Goal: Find contact information: Find contact information

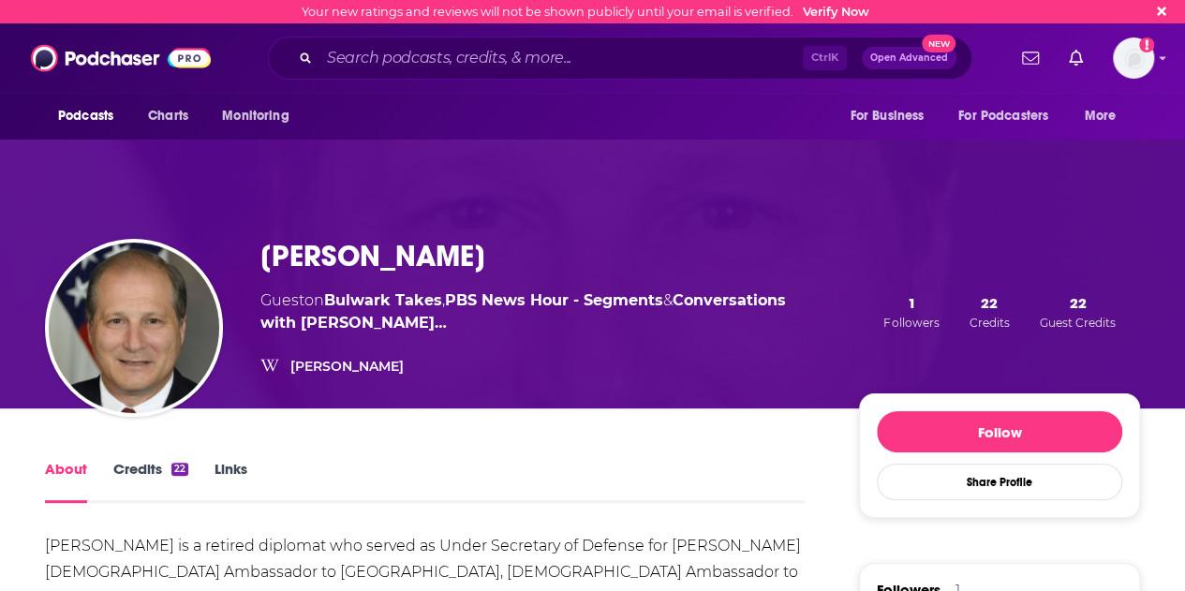
scroll to position [191, 0]
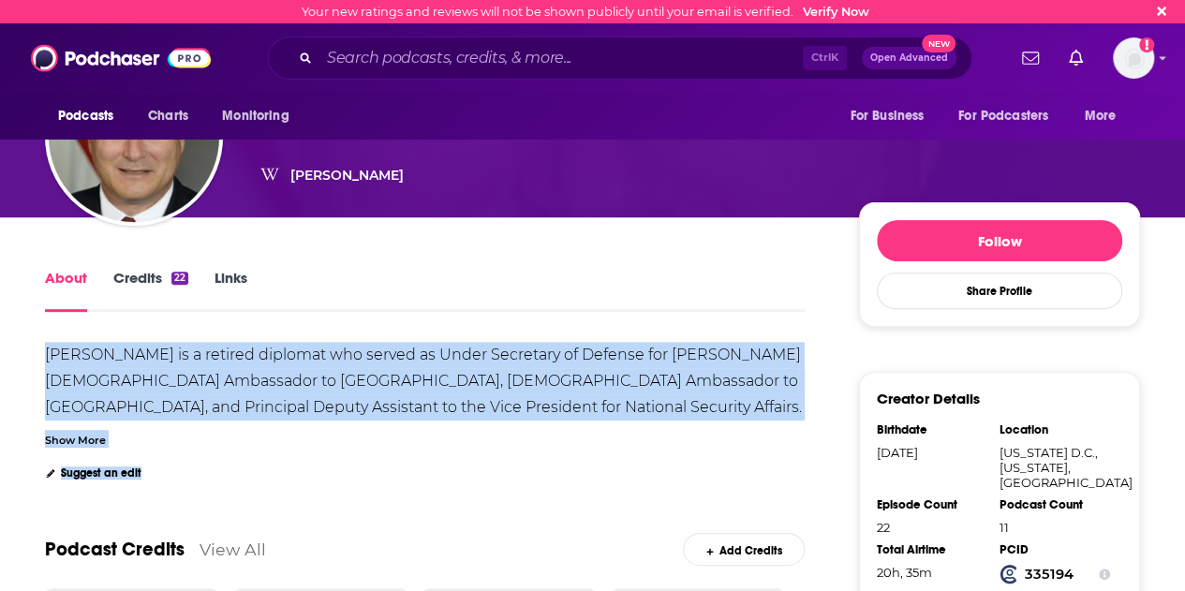
drag, startPoint x: 364, startPoint y: 442, endPoint x: 383, endPoint y: 331, distance: 113.2
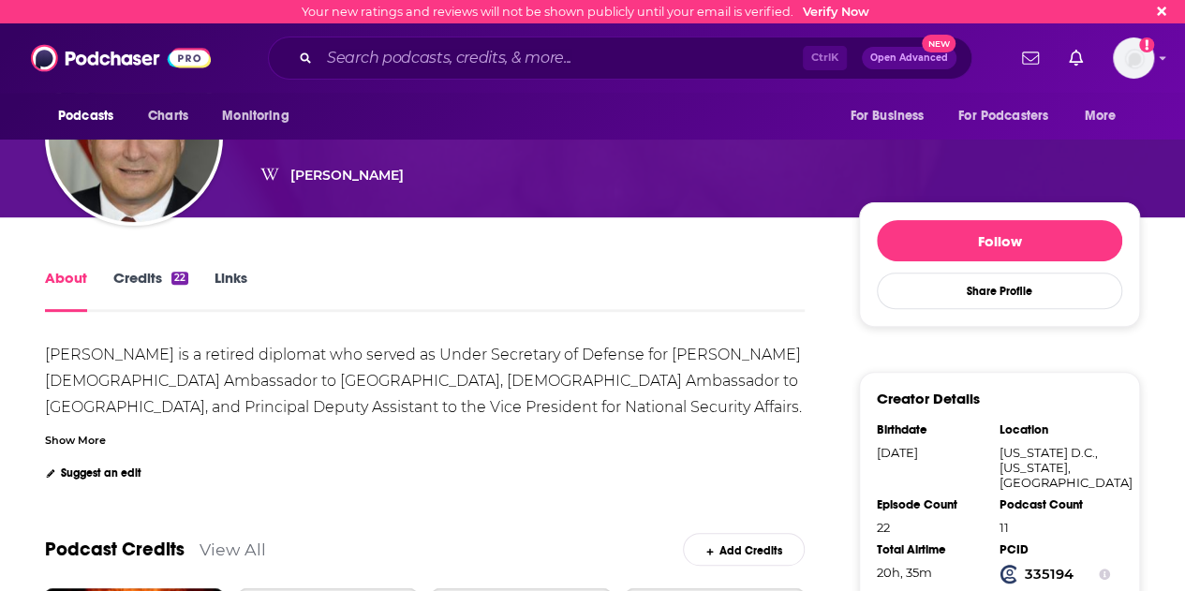
click at [392, 458] on div "[PERSON_NAME] is a retired diplomat who served as Under Secretary of Defense fo…" at bounding box center [425, 411] width 760 height 139
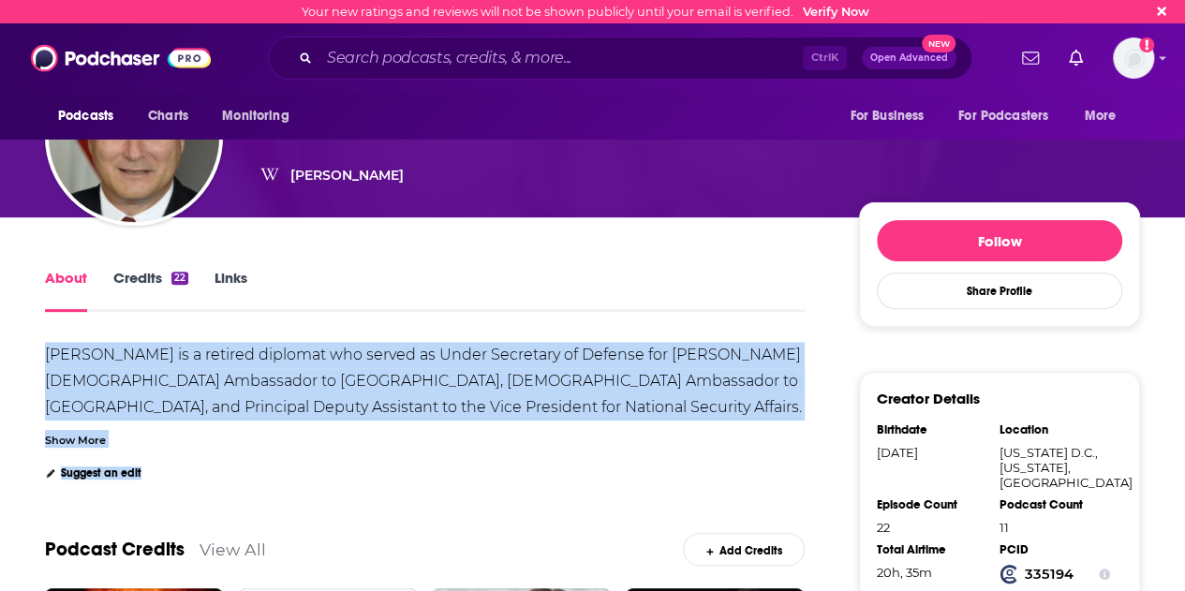
drag, startPoint x: 392, startPoint y: 458, endPoint x: 402, endPoint y: 338, distance: 120.4
drag, startPoint x: 402, startPoint y: 338, endPoint x: 405, endPoint y: 512, distance: 173.4
click at [408, 532] on div "Podcast Credits View All Add Credits" at bounding box center [425, 538] width 760 height 100
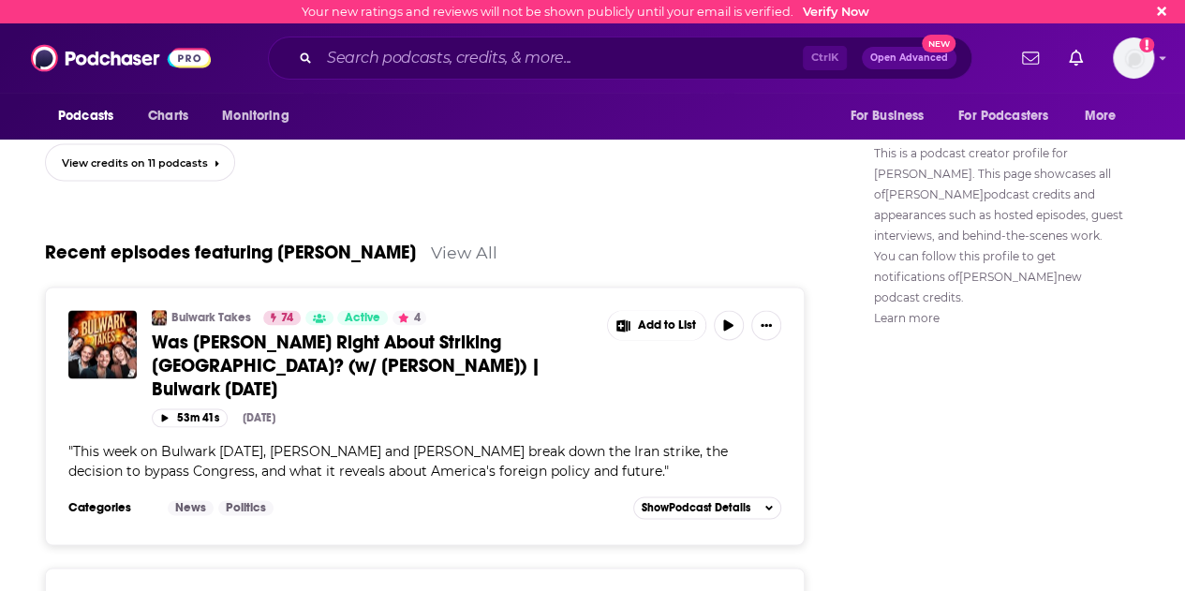
scroll to position [1203, 0]
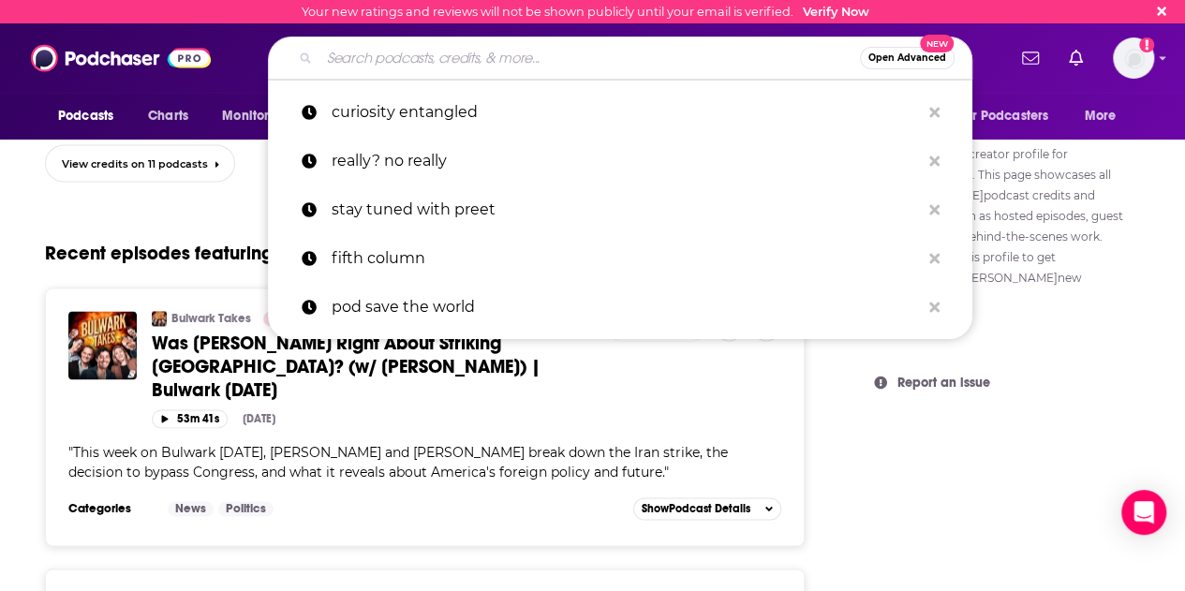
click at [452, 44] on input "Search podcasts, credits, & more..." at bounding box center [590, 58] width 541 height 30
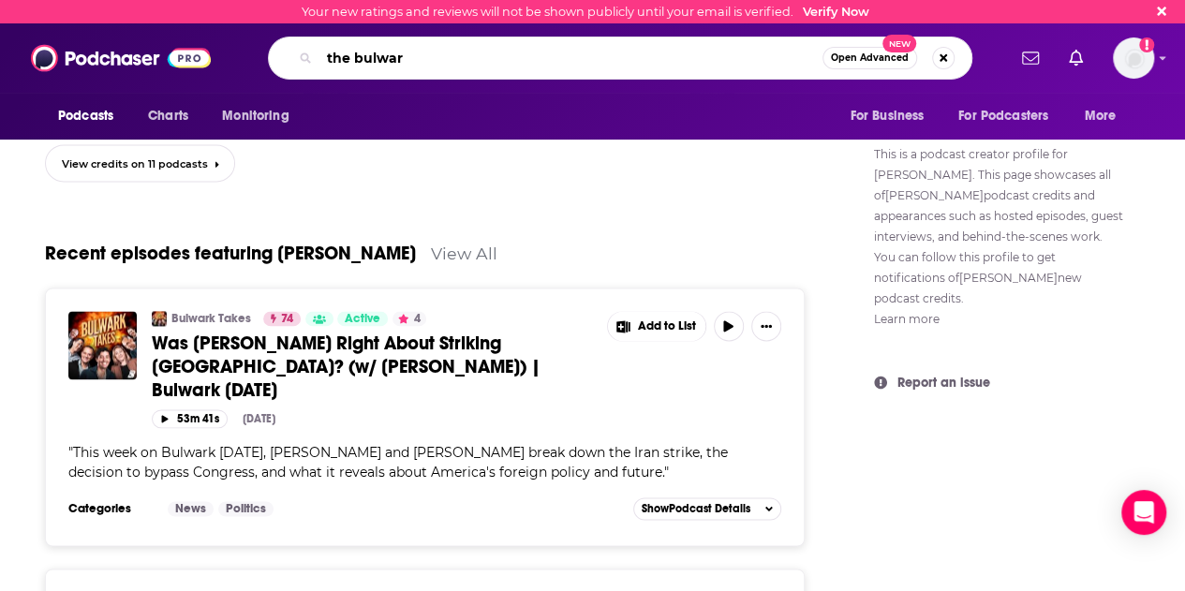
type input "the bulwark"
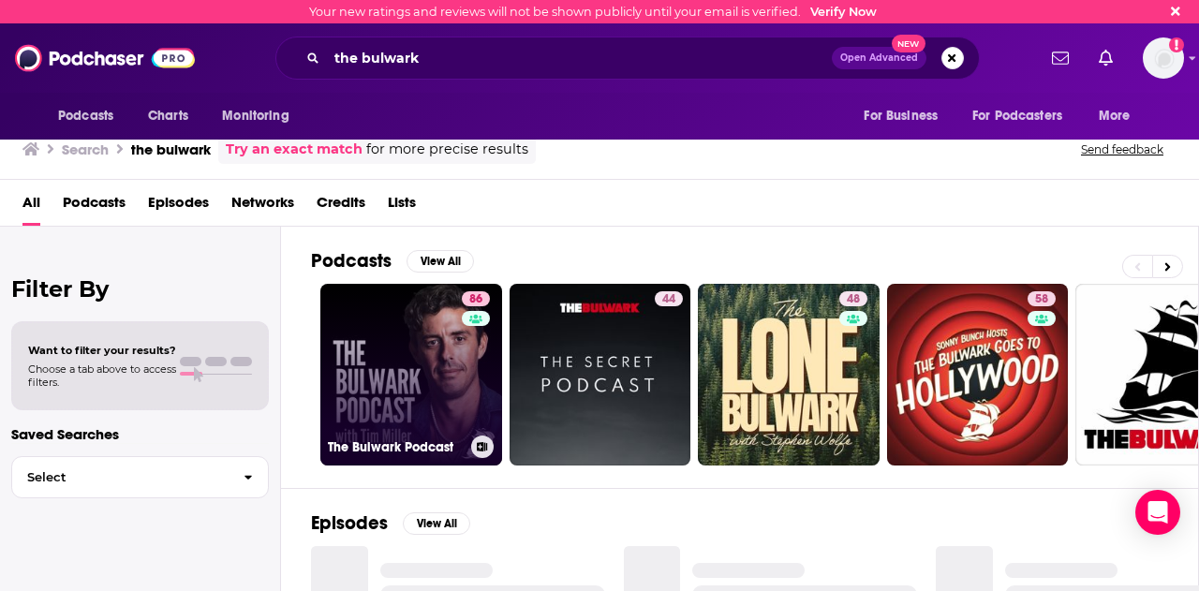
click at [414, 350] on link "86 The Bulwark Podcast" at bounding box center [411, 375] width 182 height 182
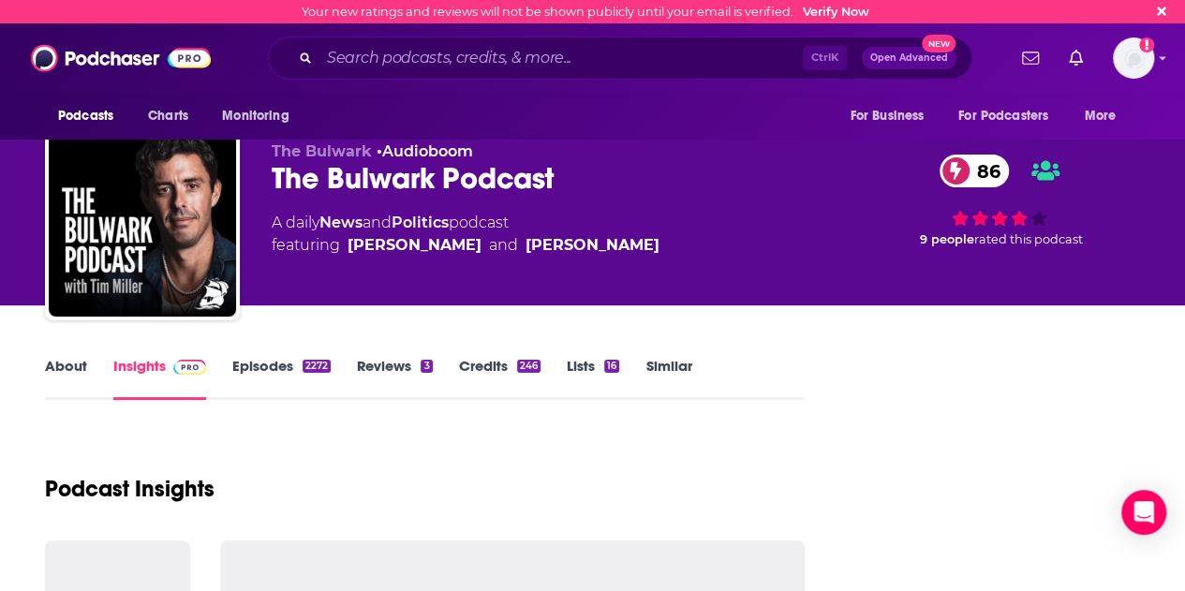
click at [596, 224] on div "A daily News and Politics podcast featuring [PERSON_NAME] and [PERSON_NAME]" at bounding box center [551, 234] width 558 height 45
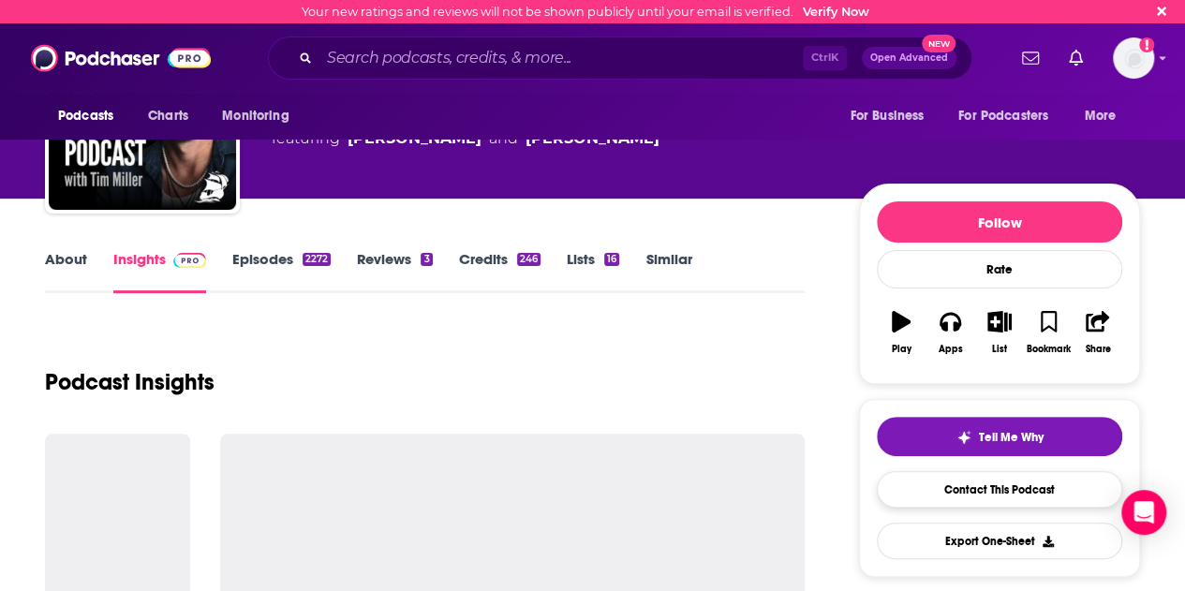
scroll to position [195, 0]
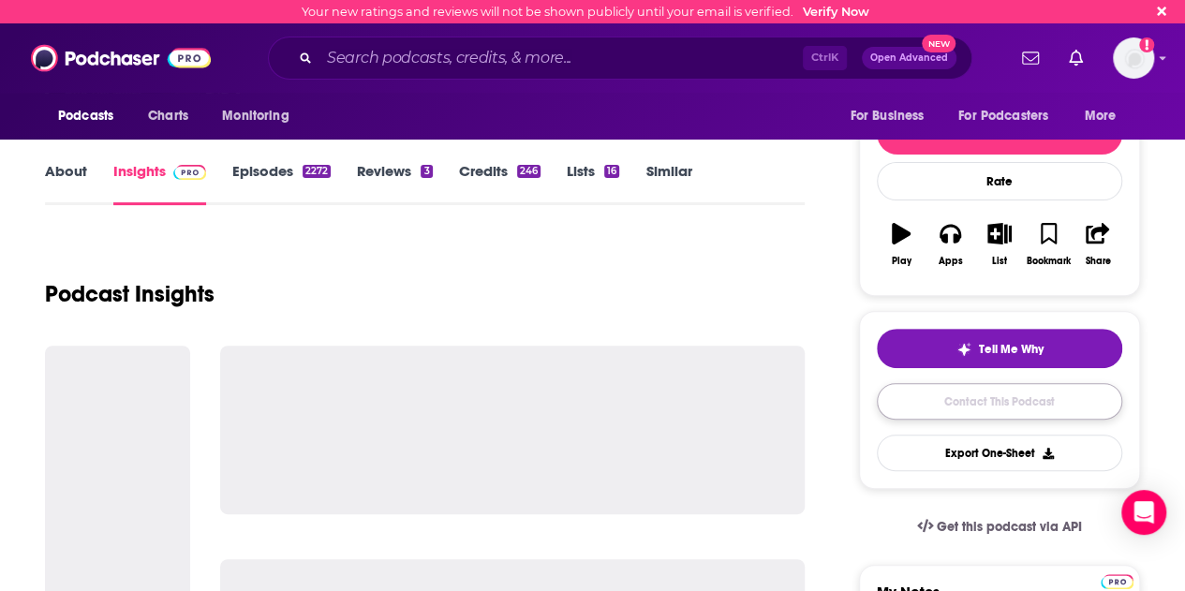
click at [1005, 383] on link "Contact This Podcast" at bounding box center [999, 401] width 245 height 37
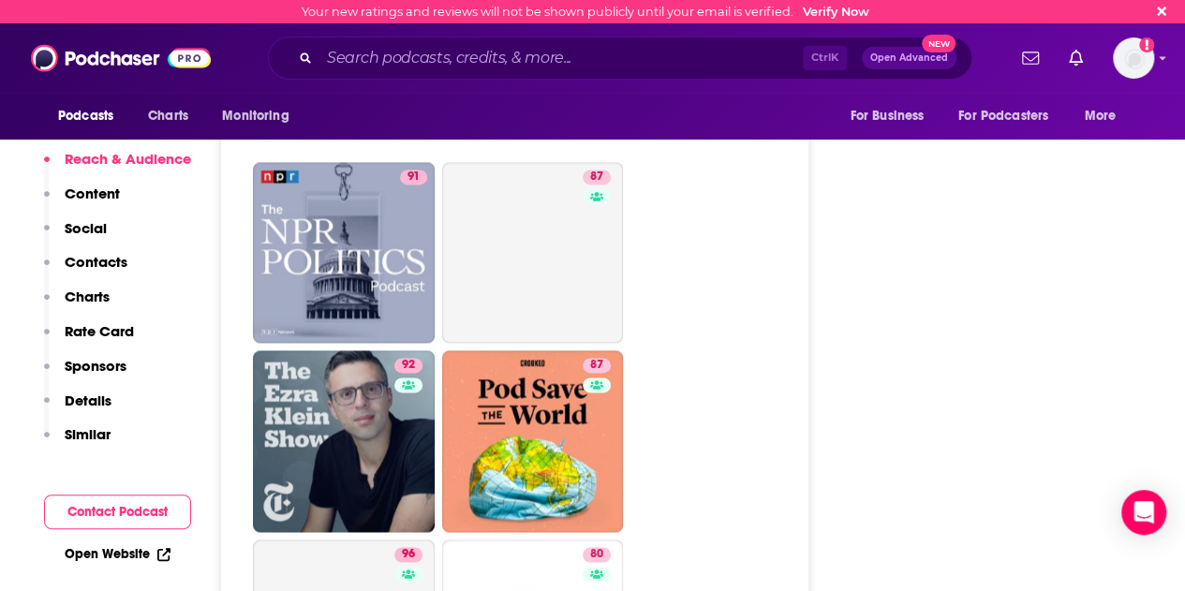
click at [79, 516] on button "Contact Podcast" at bounding box center [117, 512] width 147 height 35
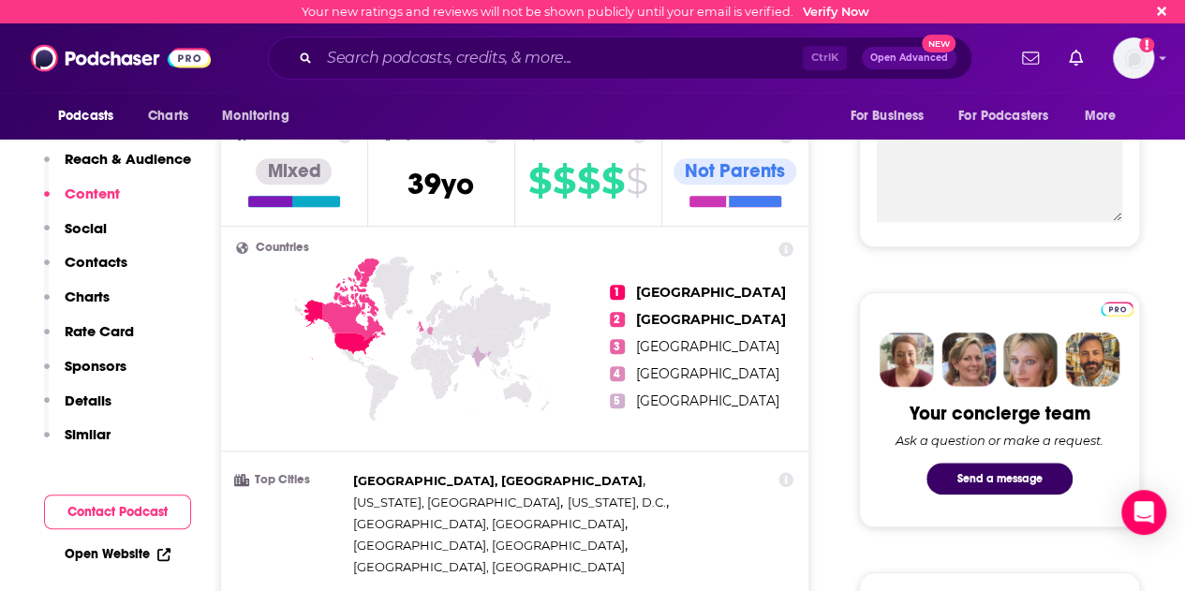
scroll to position [656, 0]
